Goal: Task Accomplishment & Management: Use online tool/utility

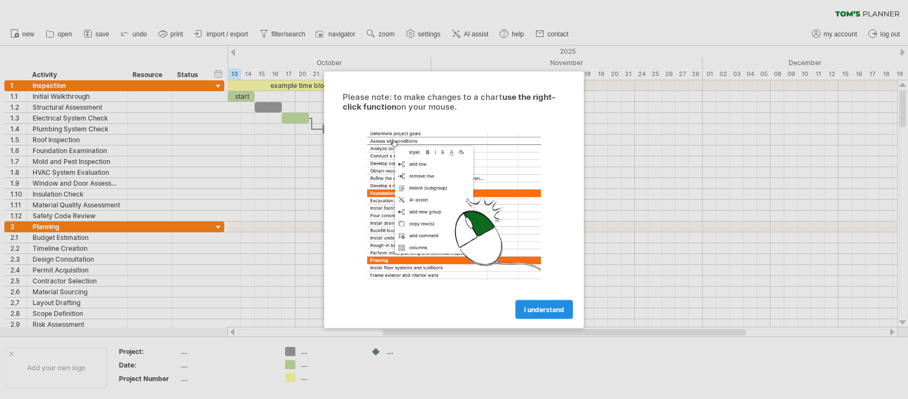
click at [561, 311] on span "I understand" at bounding box center [544, 309] width 40 height 8
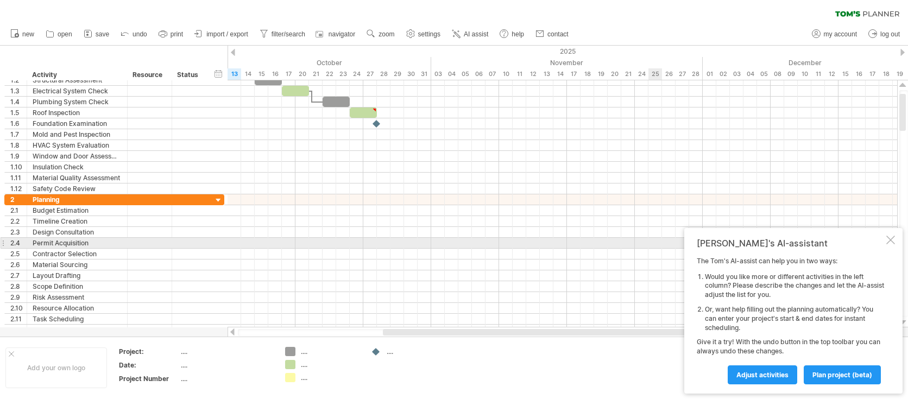
click at [893, 241] on div at bounding box center [891, 240] width 9 height 9
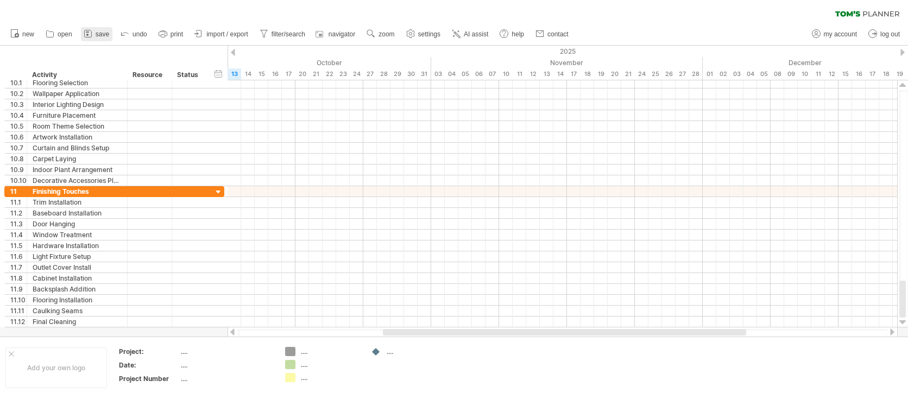
click at [99, 33] on span "save" at bounding box center [103, 34] width 14 height 8
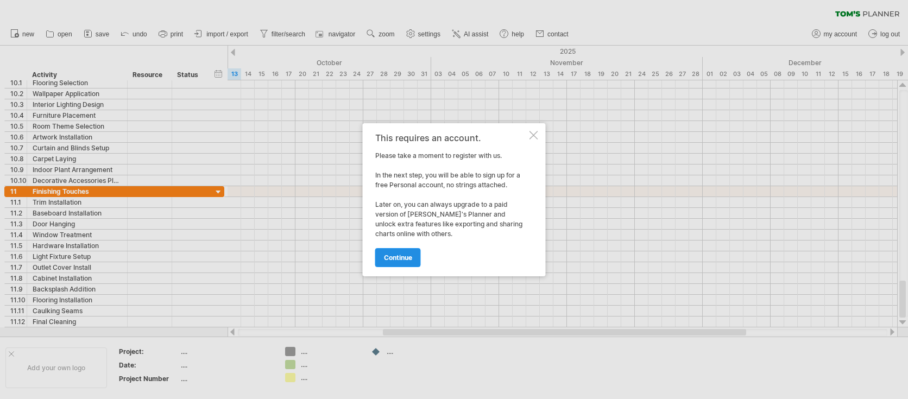
click at [408, 256] on span "continue" at bounding box center [398, 258] width 28 height 8
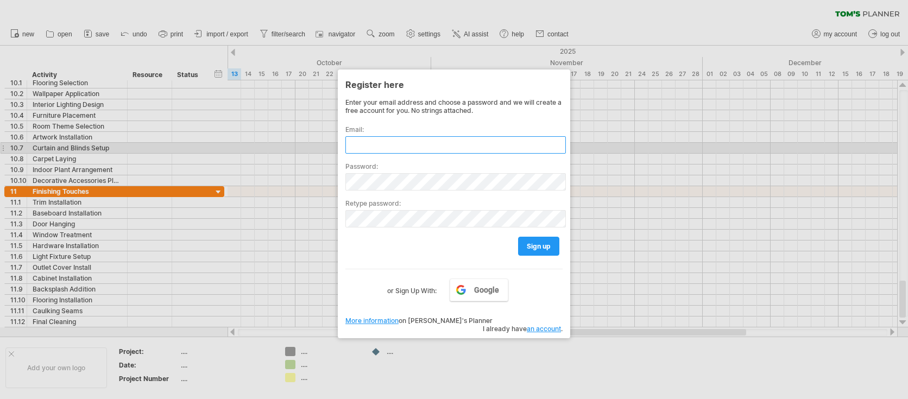
click at [407, 146] on input "text" at bounding box center [456, 144] width 221 height 17
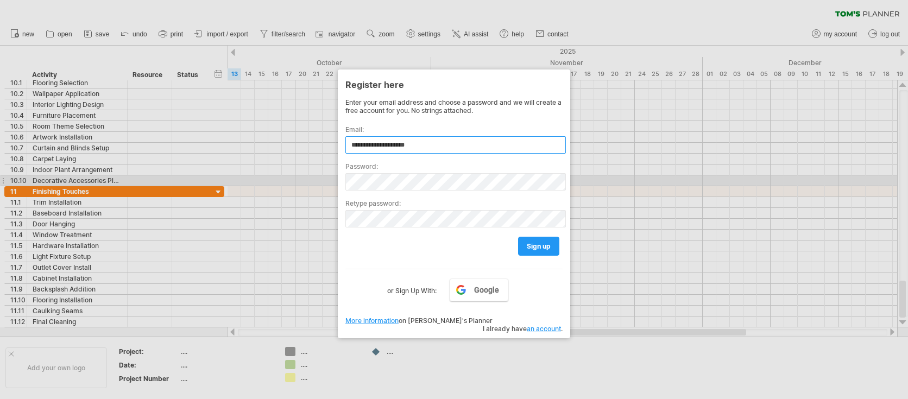
type input "**********"
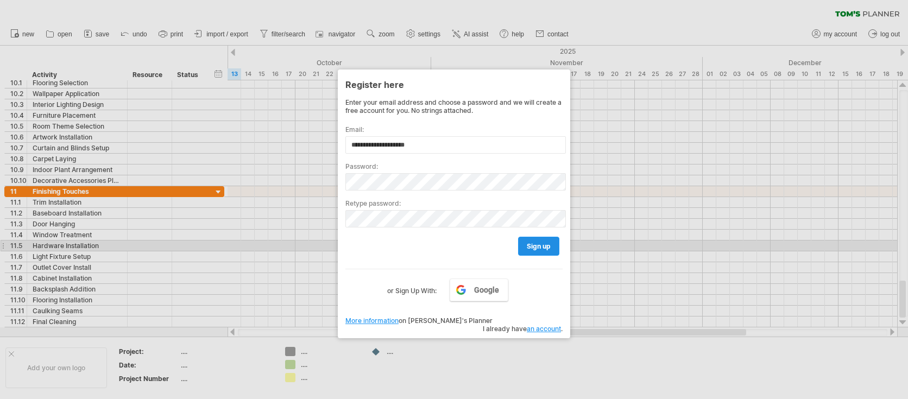
click at [535, 248] on span "sign up" at bounding box center [539, 246] width 24 height 8
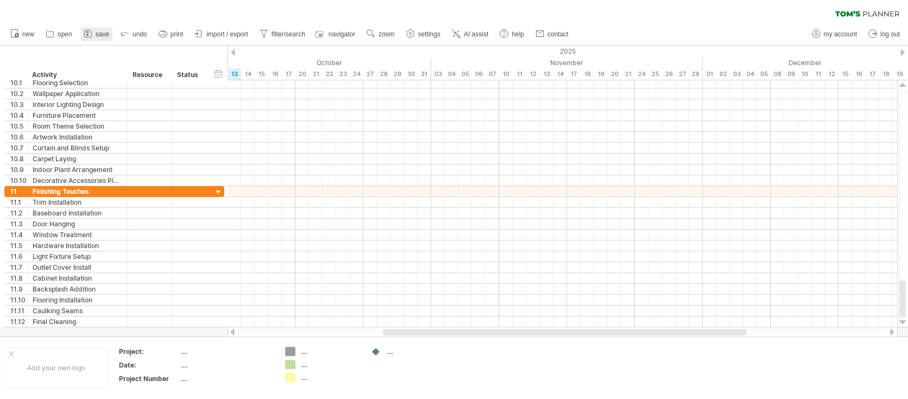
click at [100, 33] on span "save" at bounding box center [103, 34] width 14 height 8
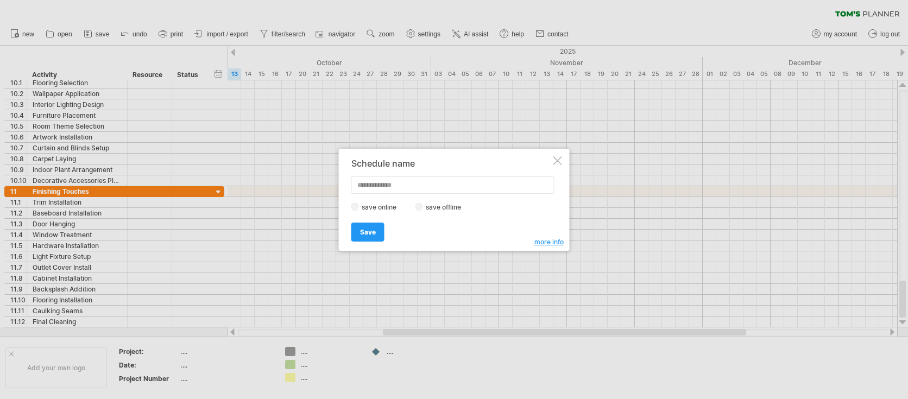
click at [560, 163] on div at bounding box center [558, 160] width 9 height 9
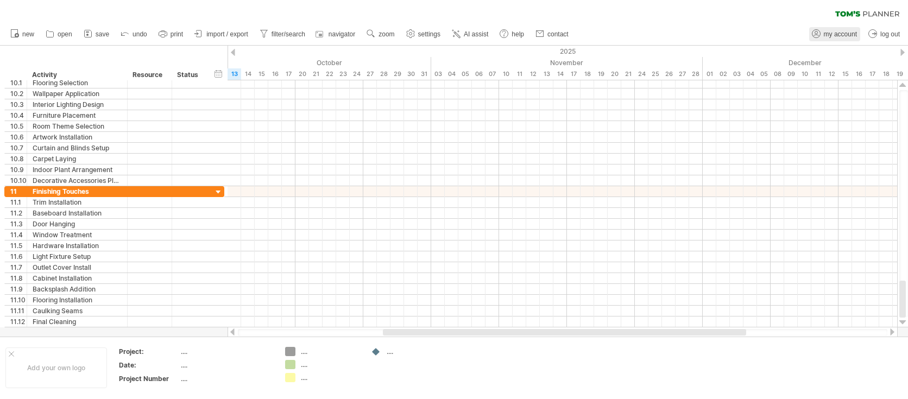
click at [822, 29] on link "my account" at bounding box center [835, 34] width 51 height 14
type input "**********"
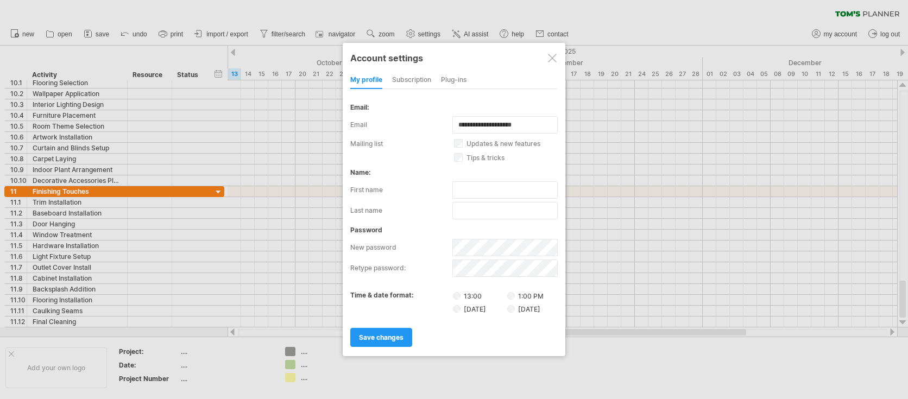
click at [417, 78] on div "subscription" at bounding box center [411, 80] width 39 height 17
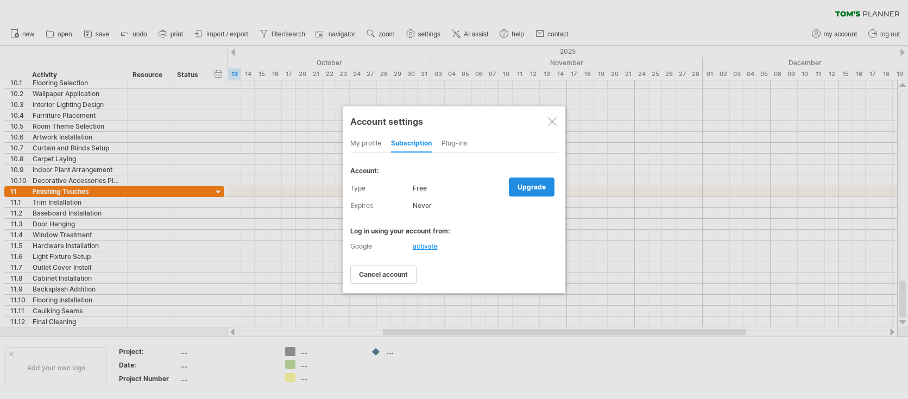
click at [533, 191] on span "upgrade" at bounding box center [532, 187] width 28 height 8
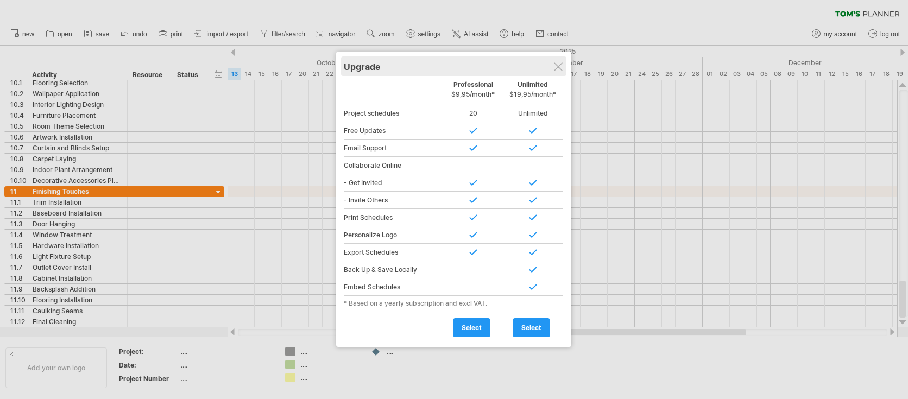
click at [555, 73] on div "Upgrade" at bounding box center [454, 67] width 220 height 20
click at [557, 66] on div at bounding box center [558, 66] width 9 height 9
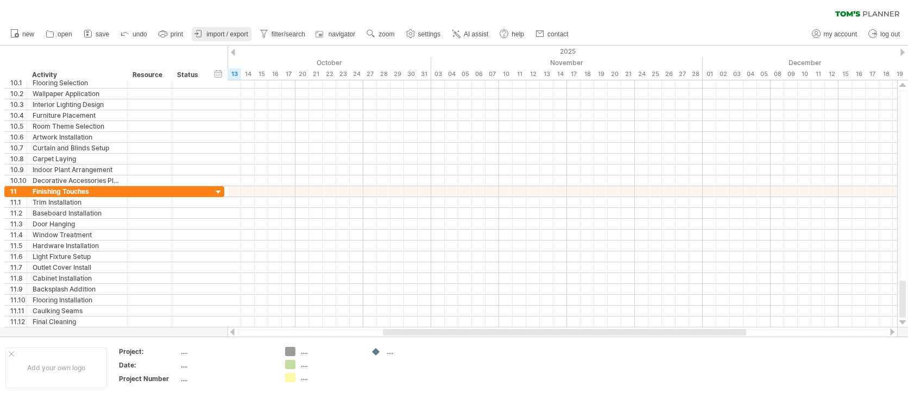
click at [212, 32] on span "import / export" at bounding box center [227, 34] width 42 height 8
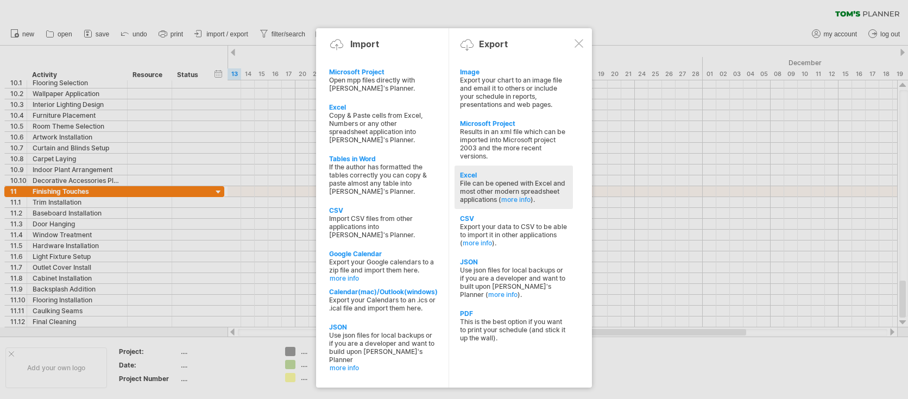
click at [477, 179] on div "File can be opened with Excel and most other modern spreadsheet applications ( …" at bounding box center [514, 191] width 108 height 24
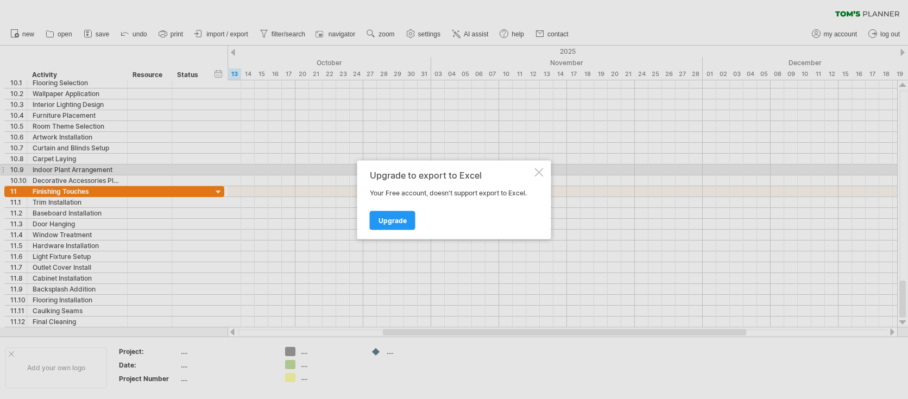
click at [538, 174] on div at bounding box center [539, 172] width 9 height 9
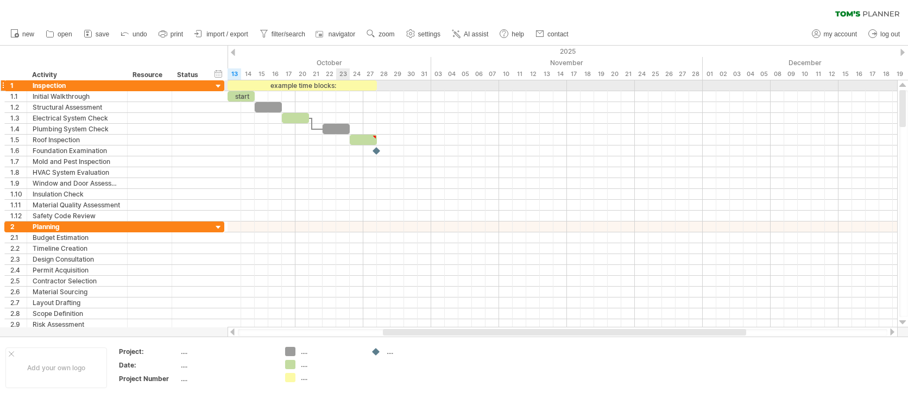
click at [338, 87] on div "example time blocks:" at bounding box center [302, 85] width 149 height 10
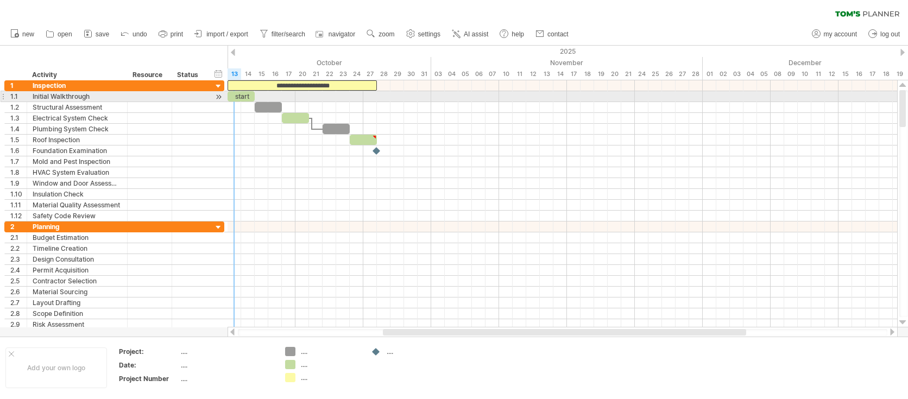
click at [240, 97] on div "start" at bounding box center [241, 96] width 27 height 10
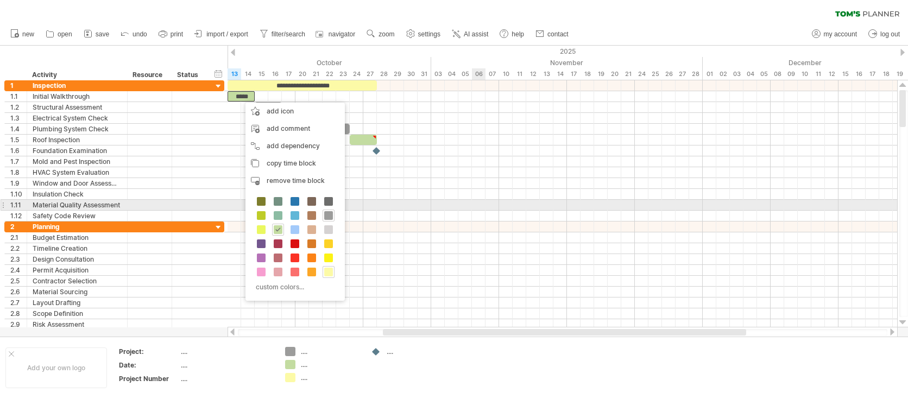
click at [474, 202] on div at bounding box center [563, 205] width 670 height 11
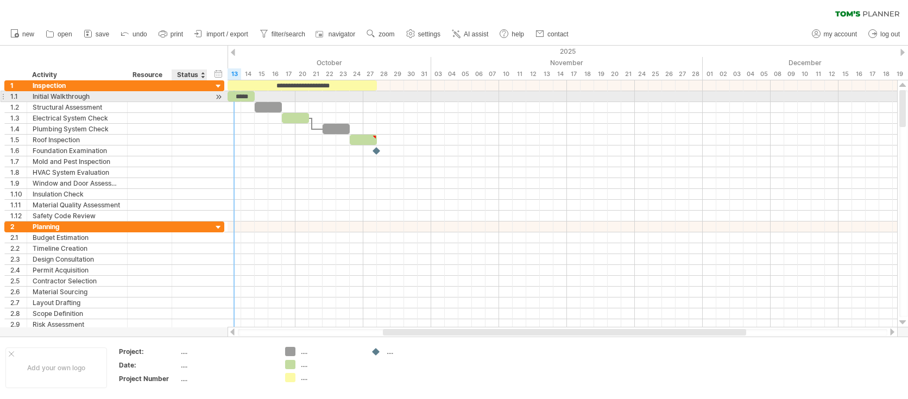
click at [189, 95] on div at bounding box center [190, 96] width 24 height 10
click at [220, 97] on div at bounding box center [219, 96] width 10 height 11
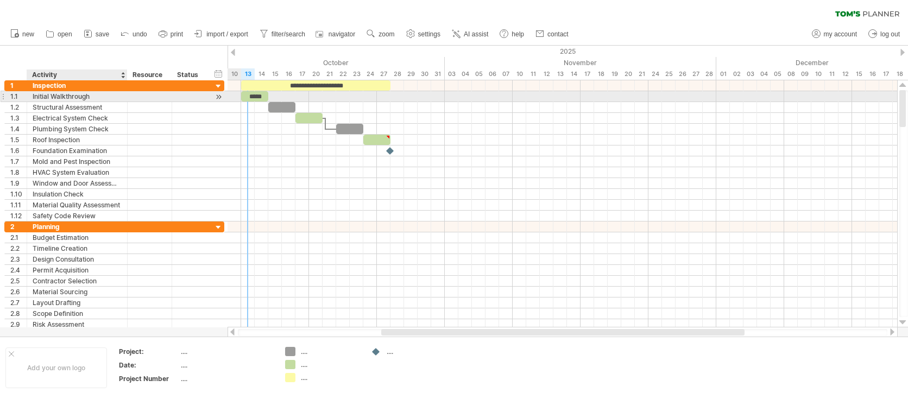
click at [220, 97] on div at bounding box center [219, 96] width 10 height 11
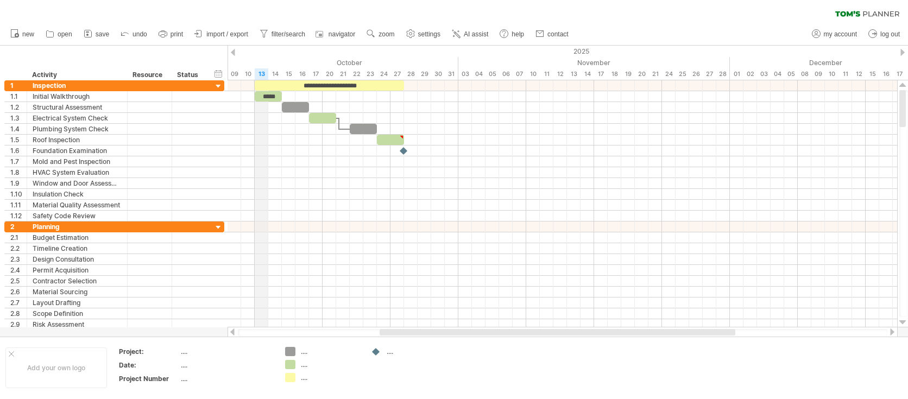
drag, startPoint x: 249, startPoint y: 75, endPoint x: 262, endPoint y: 72, distance: 13.9
click at [262, 72] on div "13" at bounding box center [262, 73] width 14 height 11
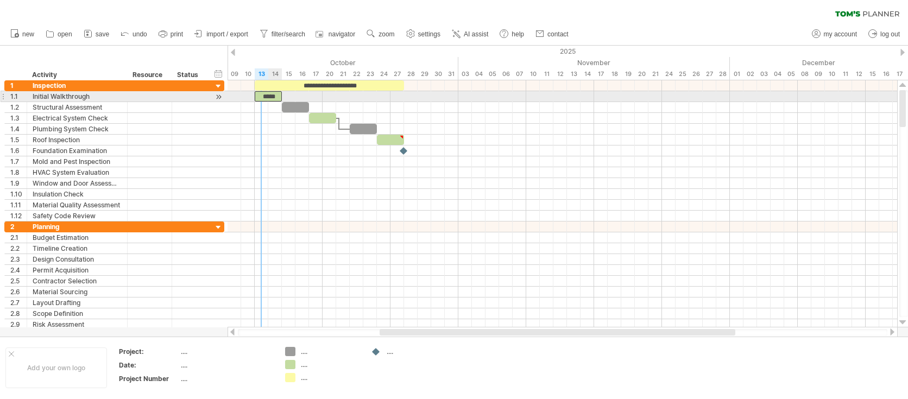
click at [261, 97] on div "*****" at bounding box center [268, 96] width 27 height 10
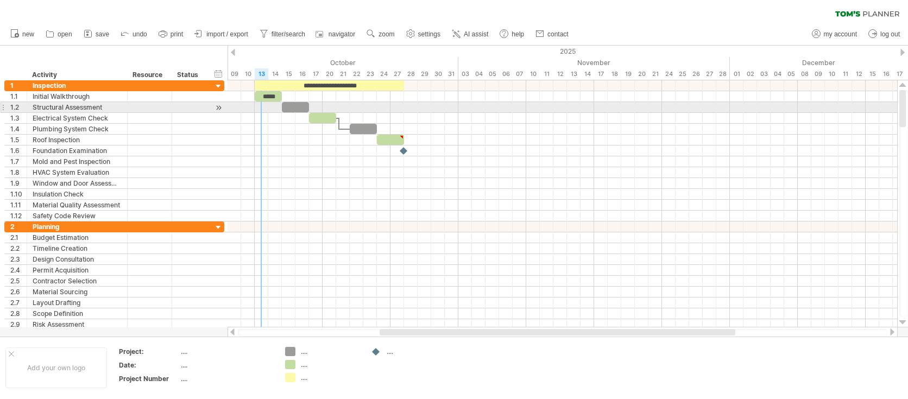
click at [261, 111] on div at bounding box center [563, 107] width 670 height 11
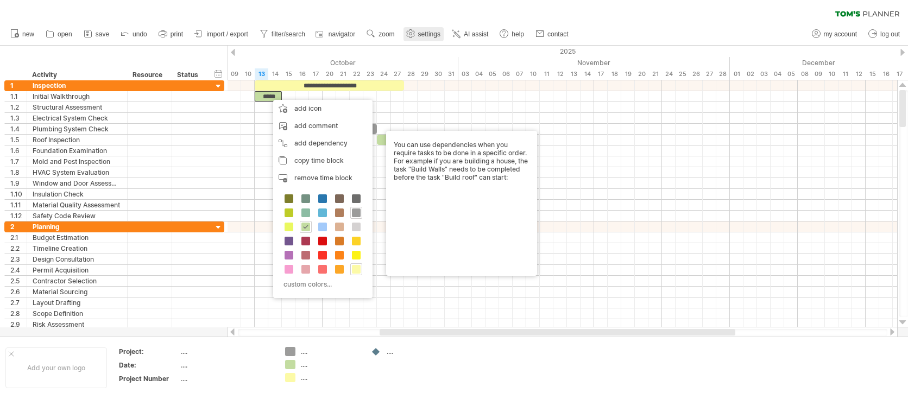
click at [421, 30] on span "settings" at bounding box center [429, 34] width 22 height 8
select select "*"
select select "**"
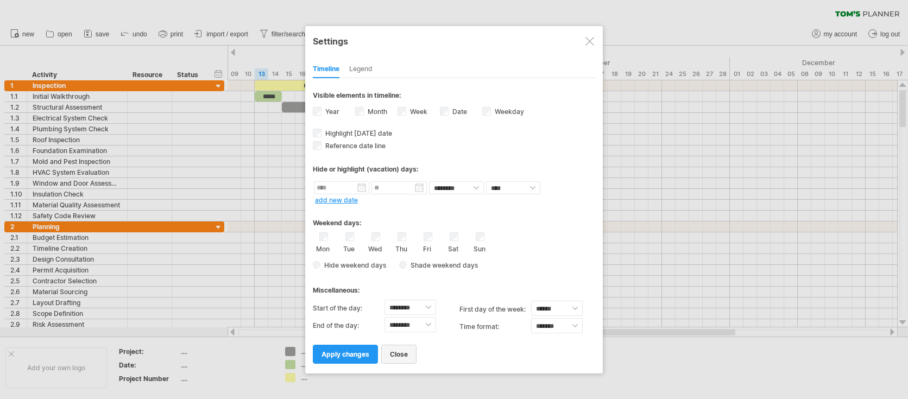
click at [403, 355] on span "close" at bounding box center [399, 354] width 18 height 8
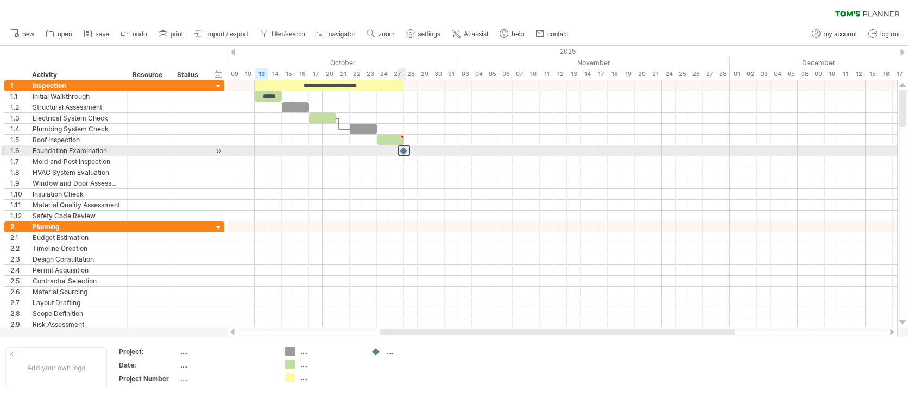
click at [405, 151] on div at bounding box center [404, 151] width 12 height 10
click at [405, 151] on div at bounding box center [404, 151] width 11 height 10
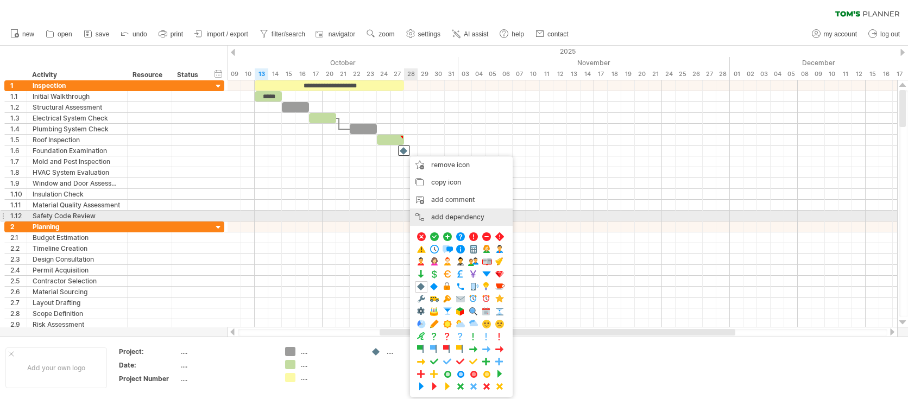
click at [439, 215] on div "add dependency You can use dependencies when you require tasks to be done in a …" at bounding box center [461, 217] width 103 height 17
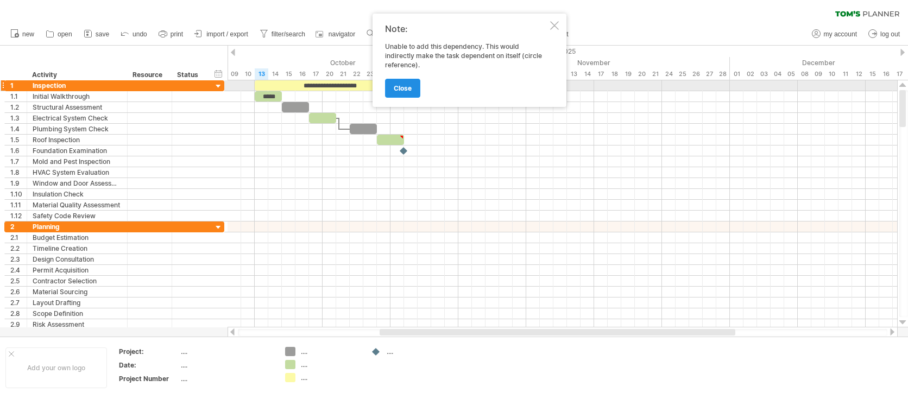
click at [396, 86] on span "close" at bounding box center [403, 88] width 18 height 8
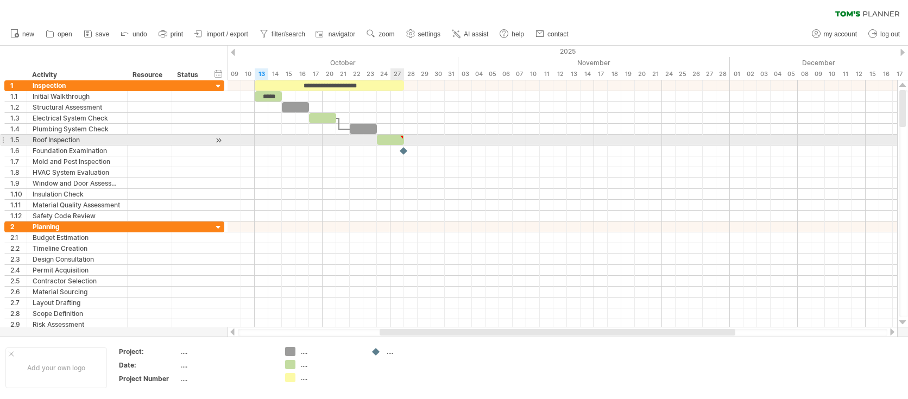
type textarea "**********"
drag, startPoint x: 404, startPoint y: 140, endPoint x: 429, endPoint y: 137, distance: 25.7
click at [429, 137] on div at bounding box center [404, 140] width 54 height 10
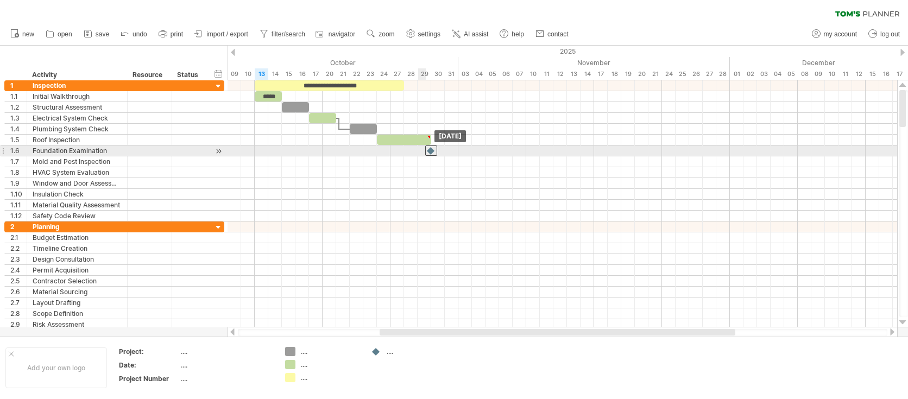
drag, startPoint x: 404, startPoint y: 152, endPoint x: 428, endPoint y: 150, distance: 24.0
click at [428, 150] on div at bounding box center [431, 151] width 12 height 10
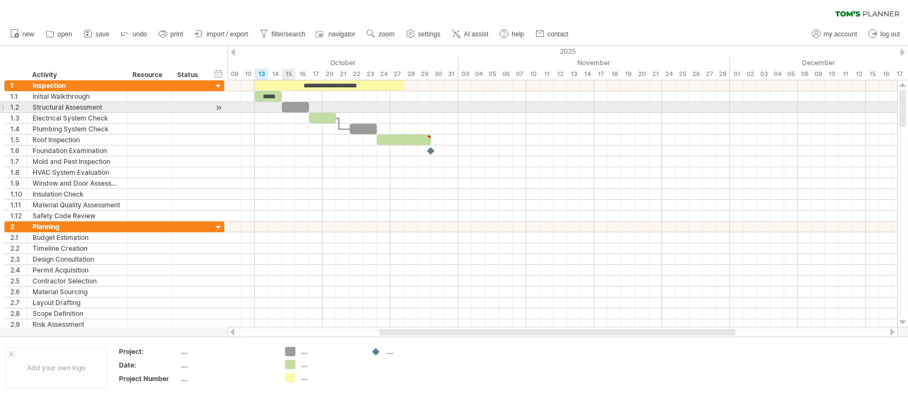
click at [287, 108] on div at bounding box center [295, 107] width 27 height 10
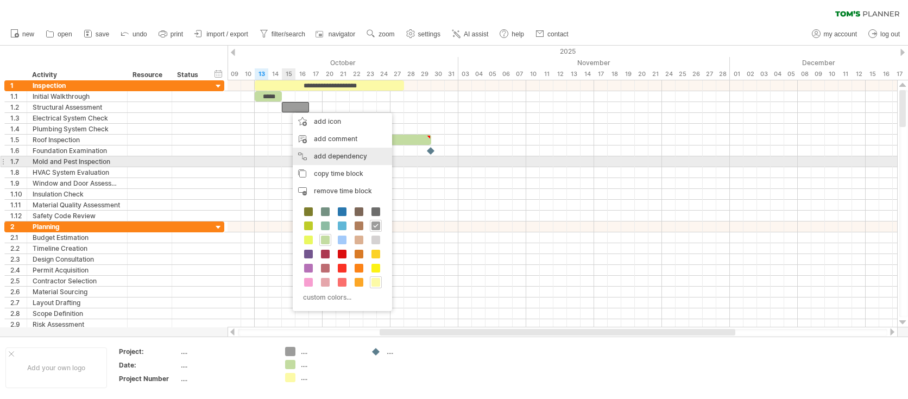
click at [339, 160] on div "add dependency You can use dependencies when you require tasks to be done in a …" at bounding box center [342, 156] width 99 height 17
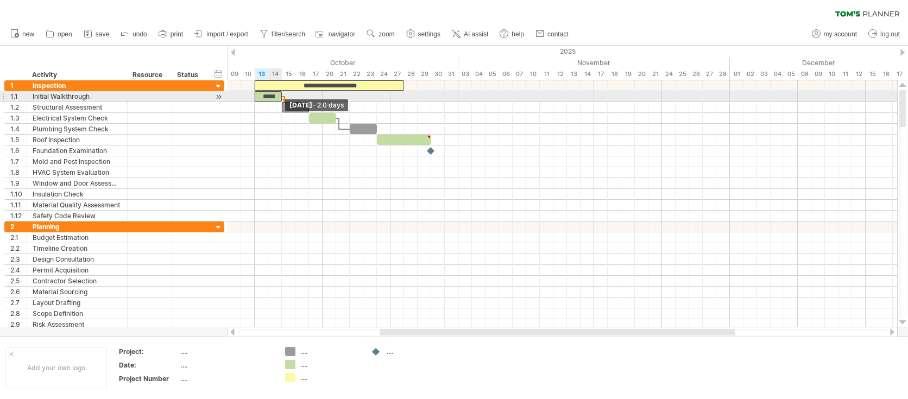
click at [282, 97] on span at bounding box center [282, 96] width 4 height 10
drag, startPoint x: 281, startPoint y: 97, endPoint x: 302, endPoint y: 96, distance: 20.7
click at [302, 96] on span at bounding box center [302, 96] width 4 height 10
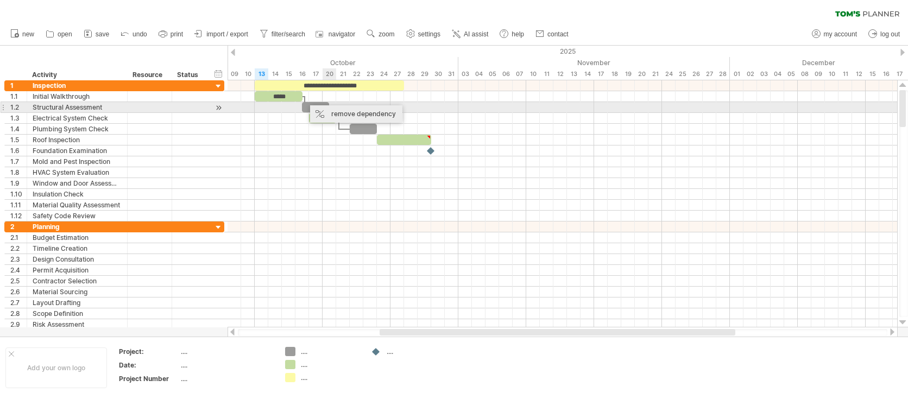
click at [336, 107] on div "remove dependency" at bounding box center [356, 113] width 92 height 17
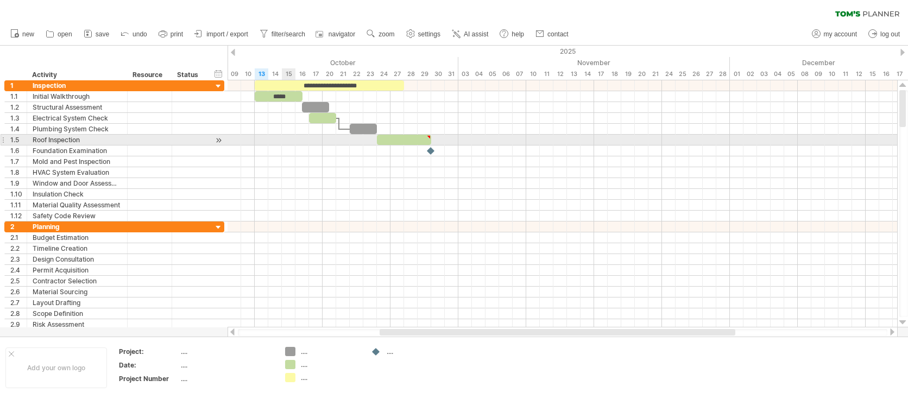
click at [285, 140] on div at bounding box center [563, 140] width 670 height 11
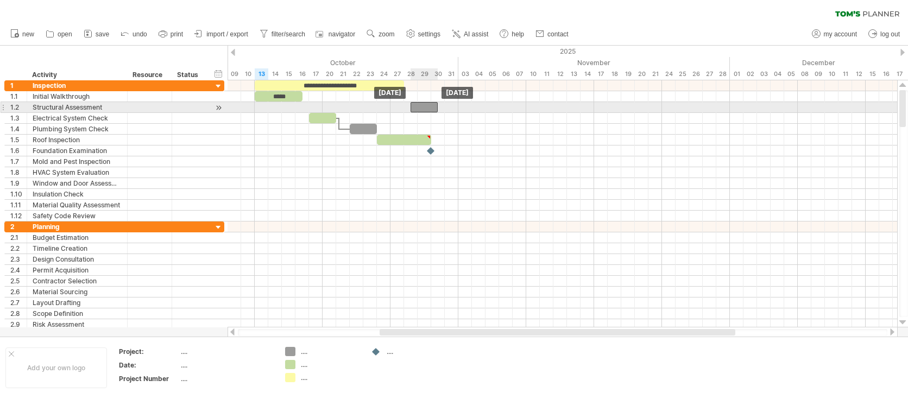
drag, startPoint x: 309, startPoint y: 105, endPoint x: 419, endPoint y: 110, distance: 110.4
click at [419, 110] on div at bounding box center [424, 107] width 27 height 10
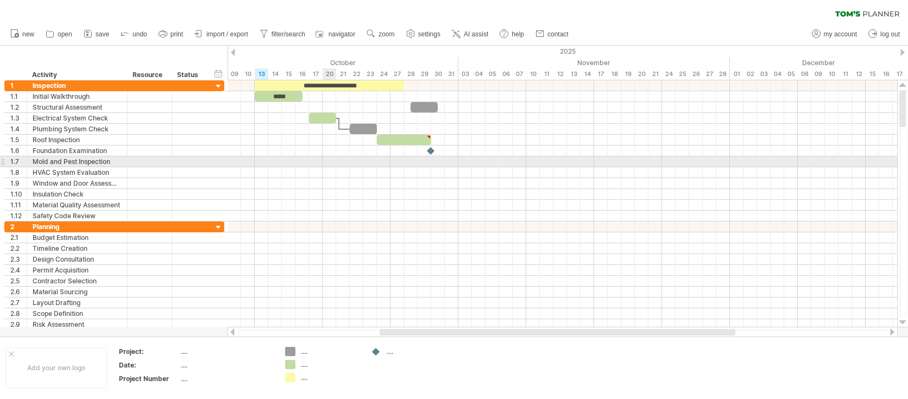
click at [330, 161] on div at bounding box center [563, 161] width 670 height 11
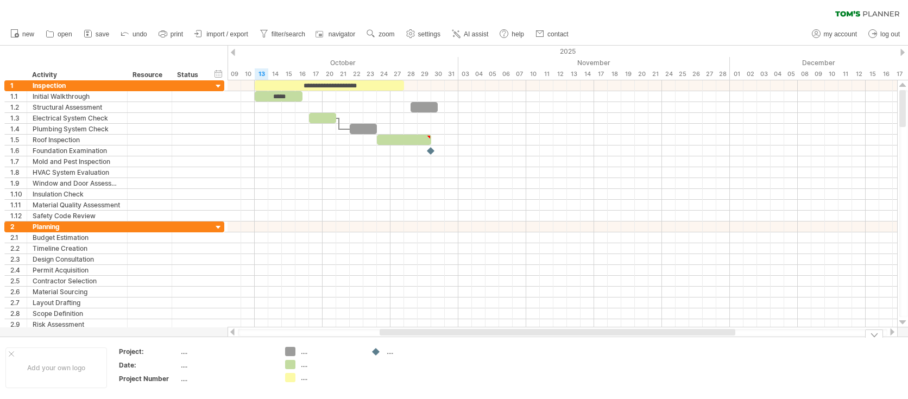
click at [305, 354] on div "...." at bounding box center [330, 351] width 59 height 9
click at [302, 364] on div "...." at bounding box center [330, 364] width 59 height 9
click at [388, 353] on div "...." at bounding box center [416, 351] width 59 height 9
click at [390, 379] on td at bounding box center [409, 368] width 86 height 42
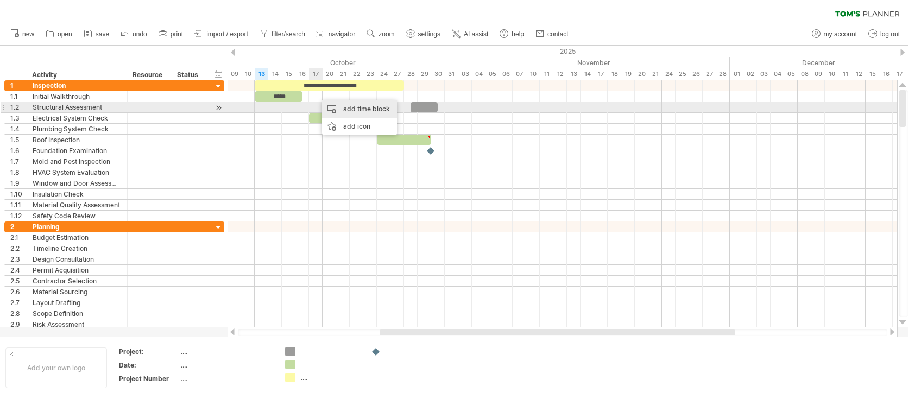
click at [355, 112] on div "add time block" at bounding box center [359, 109] width 75 height 17
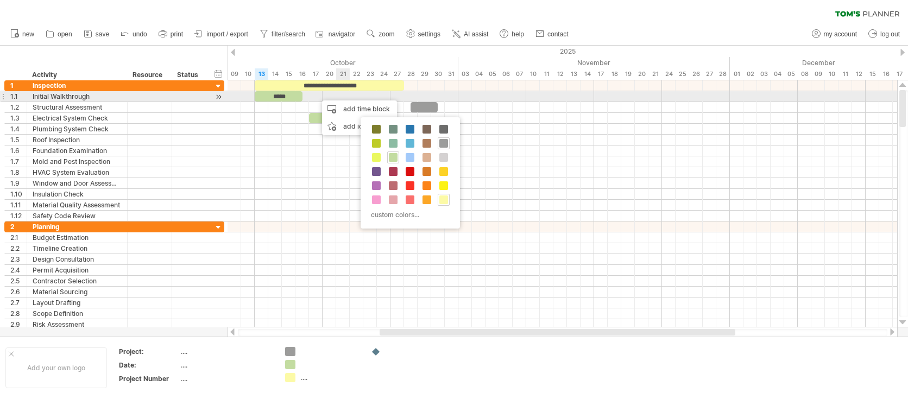
click at [337, 95] on div at bounding box center [563, 96] width 670 height 11
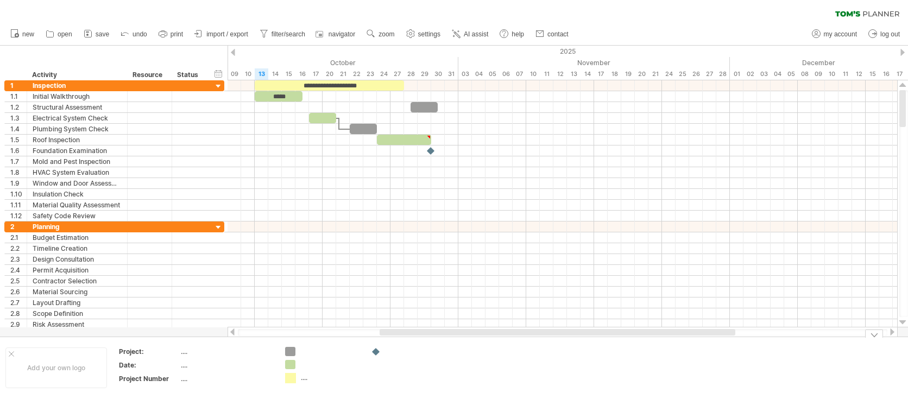
click at [289, 380] on div "Trying to reach [DOMAIN_NAME] Connected again... 0% clear filter new 1" at bounding box center [454, 199] width 908 height 399
click at [305, 377] on div "...." at bounding box center [330, 377] width 59 height 9
click at [305, 377] on input "text" at bounding box center [328, 377] width 54 height 9
click at [108, 35] on span "save" at bounding box center [103, 34] width 14 height 8
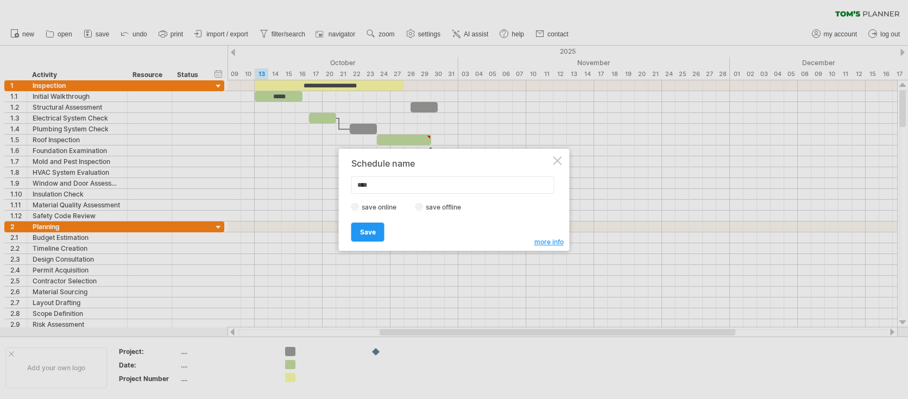
type input "****"
click at [373, 229] on span "Save" at bounding box center [368, 232] width 16 height 8
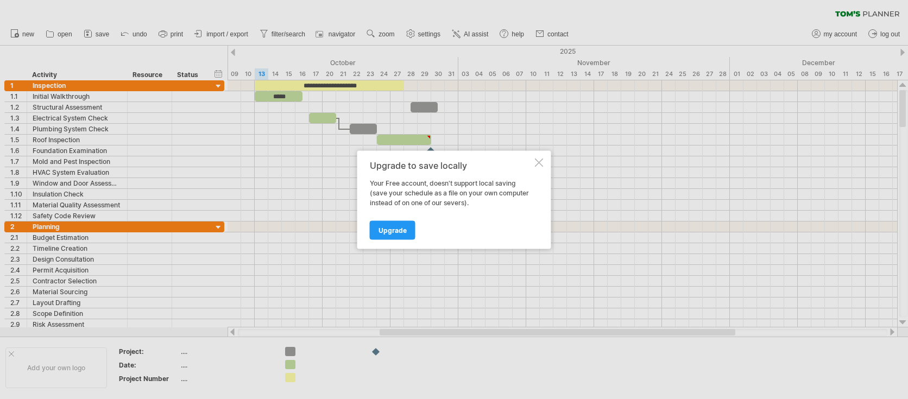
click at [542, 163] on div at bounding box center [539, 162] width 9 height 9
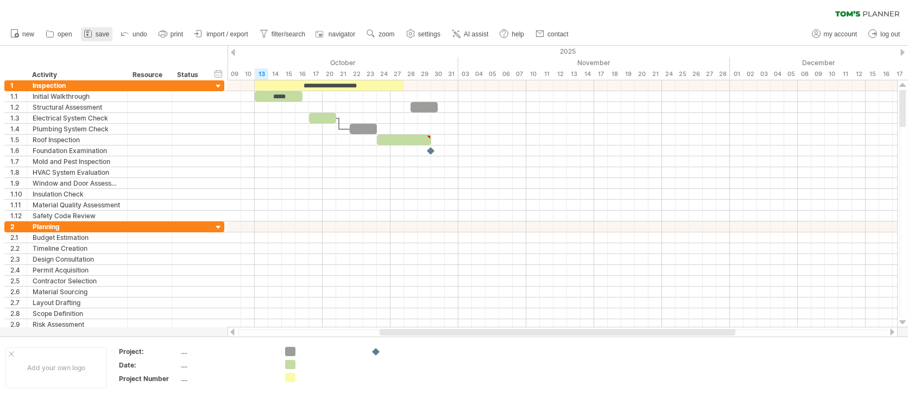
click at [94, 36] on link "save" at bounding box center [97, 34] width 32 height 14
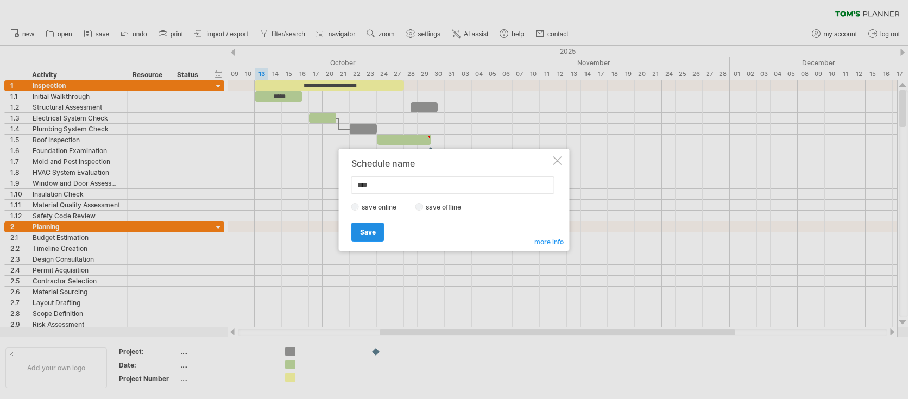
type input "****"
click at [375, 236] on span "Save" at bounding box center [368, 232] width 16 height 8
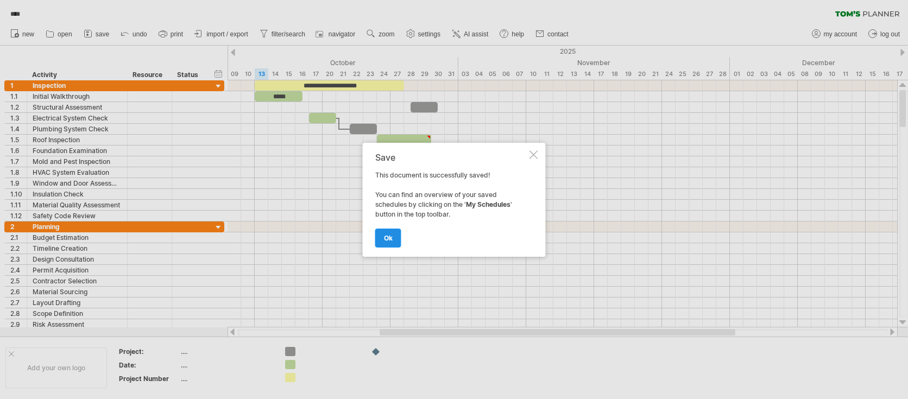
click at [387, 239] on span "ok" at bounding box center [388, 238] width 9 height 8
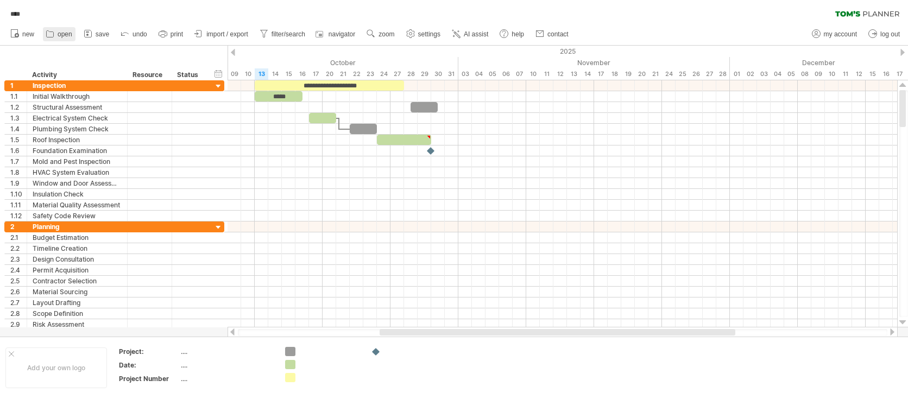
click at [61, 32] on span "open" at bounding box center [65, 34] width 15 height 8
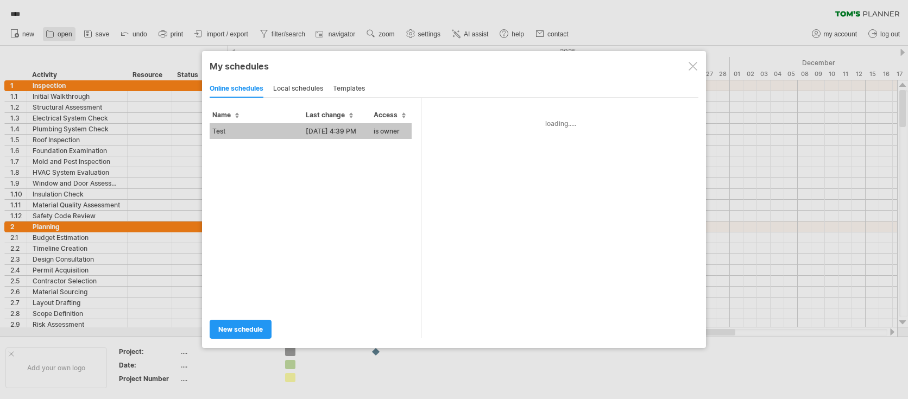
type input "****"
type input "**********"
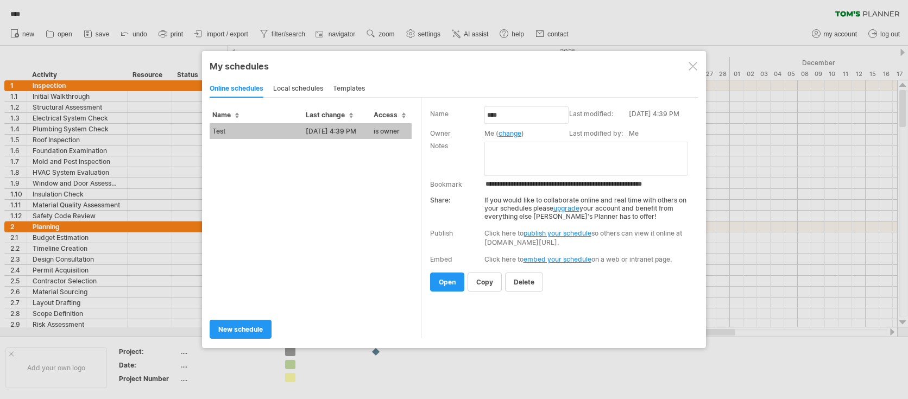
click at [344, 89] on div "templates" at bounding box center [349, 88] width 32 height 17
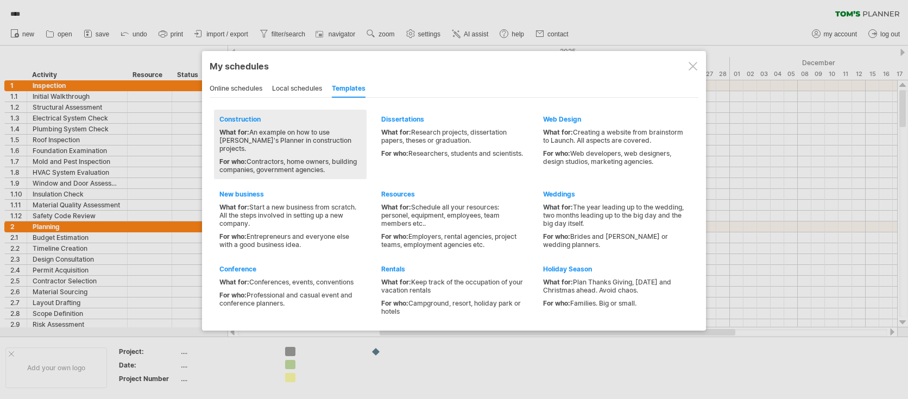
click at [234, 118] on div "Construction" at bounding box center [291, 119] width 142 height 8
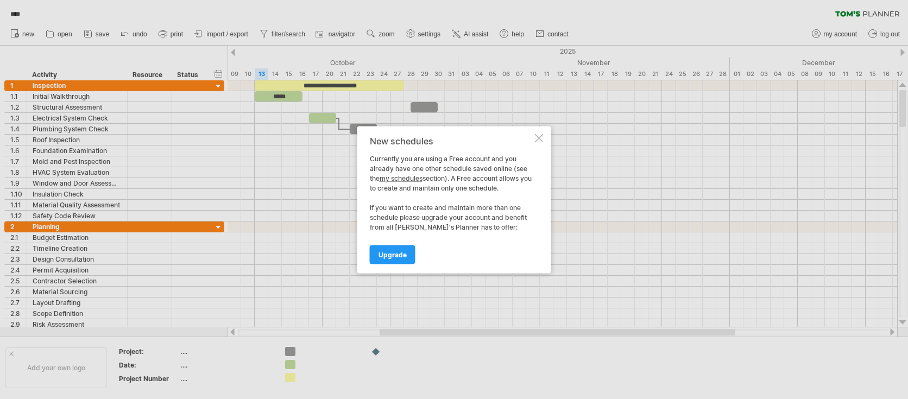
click at [538, 136] on div at bounding box center [539, 138] width 9 height 9
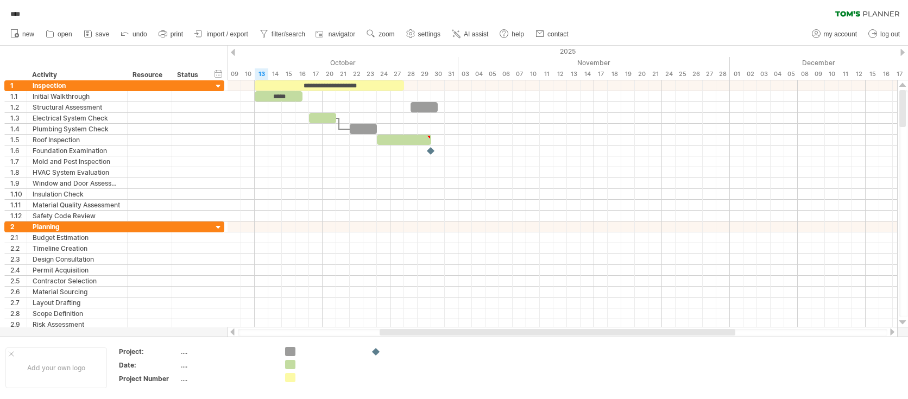
click at [538, 136] on div at bounding box center [563, 140] width 670 height 11
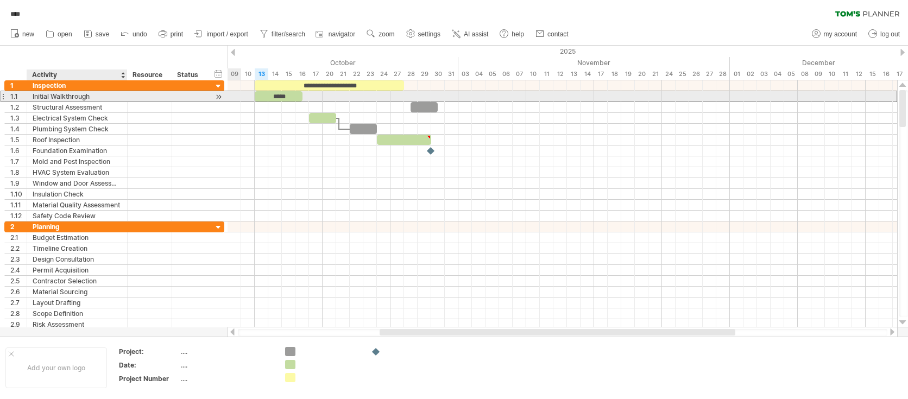
click at [74, 94] on div "Initial Walkthrough" at bounding box center [77, 96] width 89 height 10
click at [147, 94] on div at bounding box center [149, 96] width 33 height 10
click at [195, 98] on div at bounding box center [190, 96] width 24 height 10
click at [217, 96] on div at bounding box center [219, 96] width 10 height 11
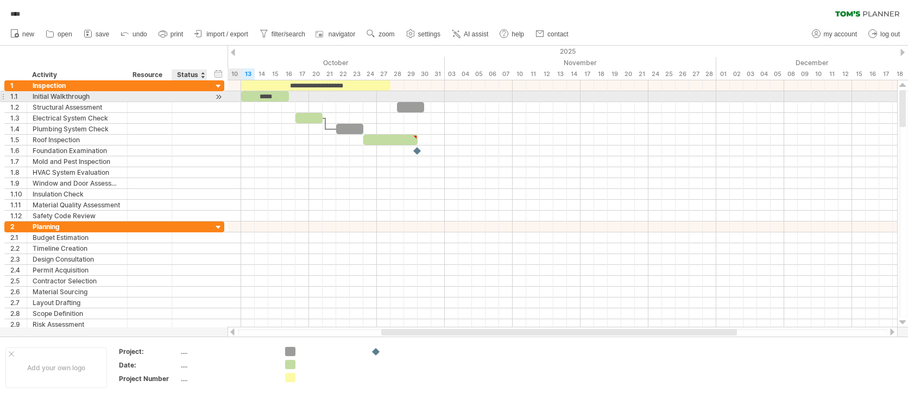
click at [217, 96] on div at bounding box center [219, 96] width 10 height 11
click at [187, 97] on div at bounding box center [190, 96] width 24 height 10
click at [220, 97] on div at bounding box center [219, 96] width 10 height 11
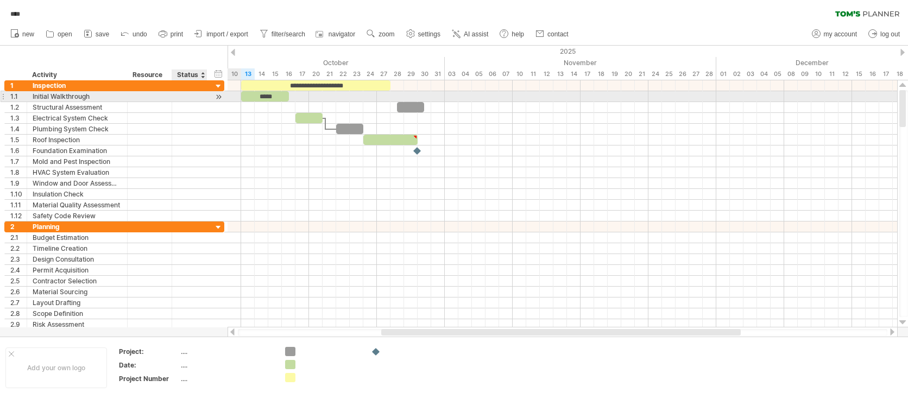
click at [209, 92] on div "**********" at bounding box center [114, 96] width 220 height 11
click at [145, 98] on div at bounding box center [149, 96] width 33 height 10
click at [187, 96] on div at bounding box center [190, 96] width 24 height 10
type input "*"
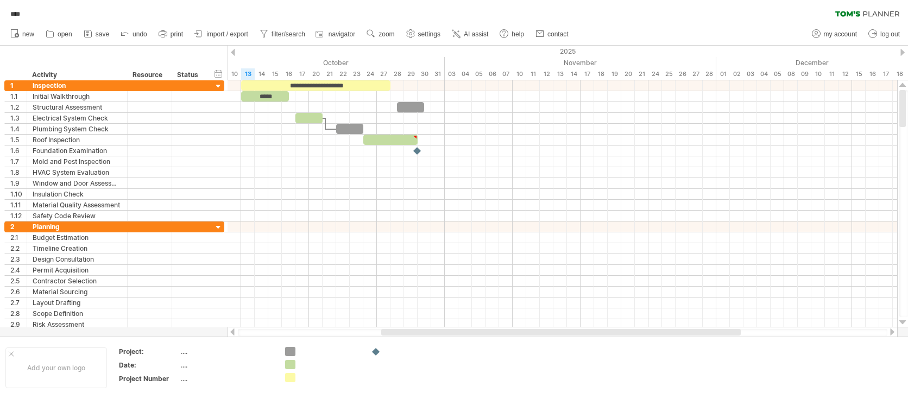
click at [613, 18] on div "**** clear filter reapply filter" at bounding box center [454, 11] width 908 height 23
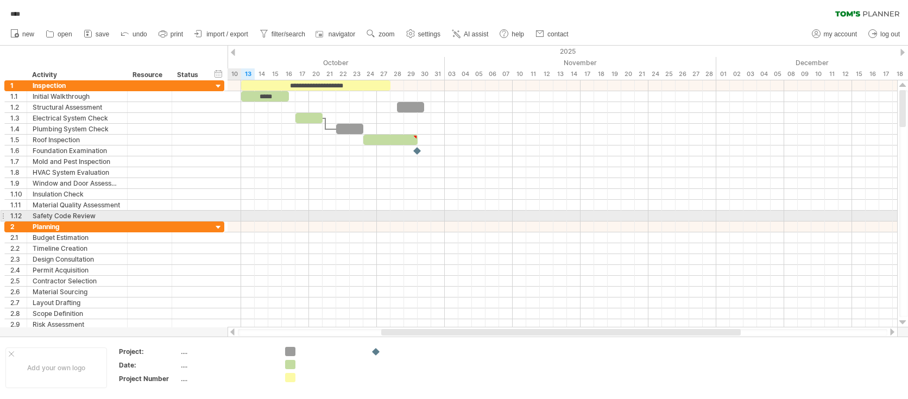
click at [231, 213] on div at bounding box center [563, 216] width 670 height 11
